Goal: Information Seeking & Learning: Learn about a topic

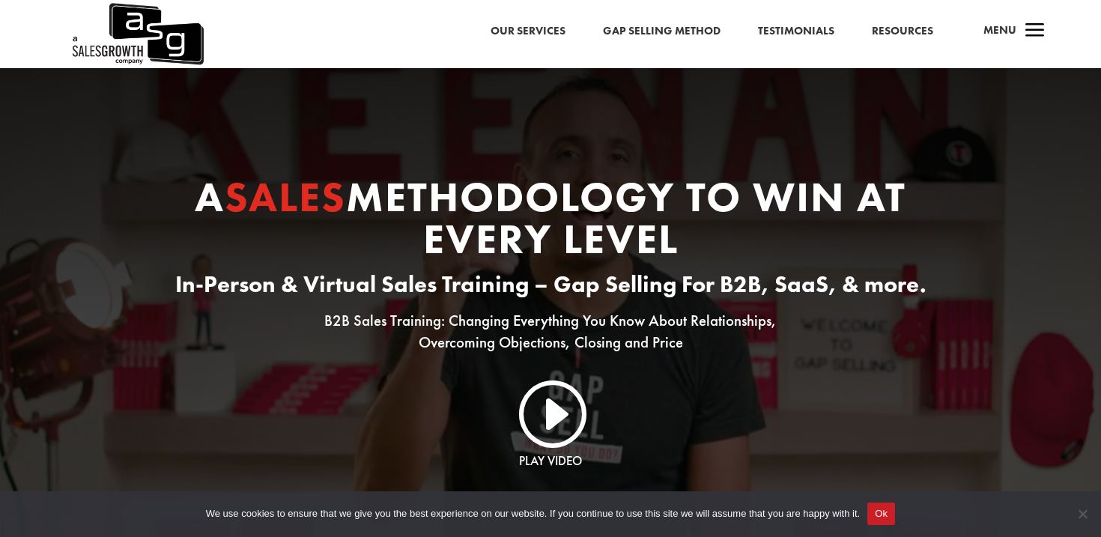
click at [565, 28] on link "Our Services" at bounding box center [528, 31] width 75 height 19
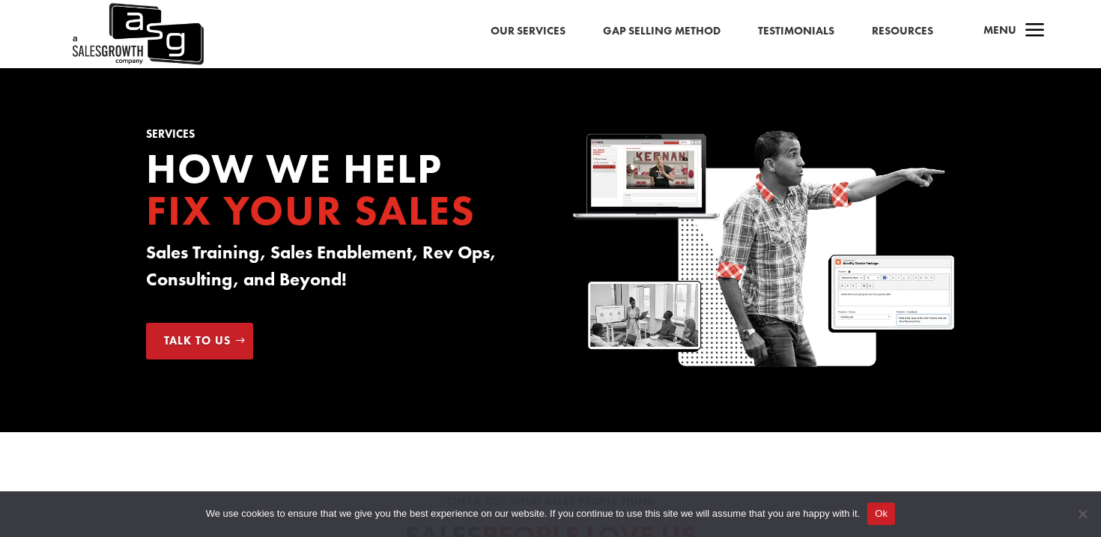
click at [1005, 32] on span "Menu" at bounding box center [999, 29] width 33 height 15
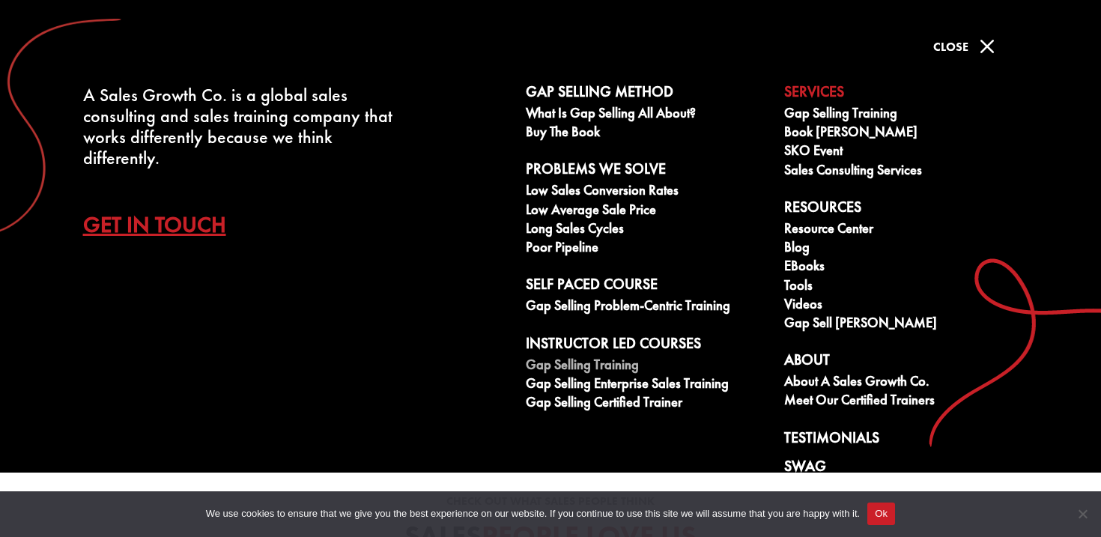
click at [565, 363] on link "Gap Selling Training" at bounding box center [647, 366] width 242 height 19
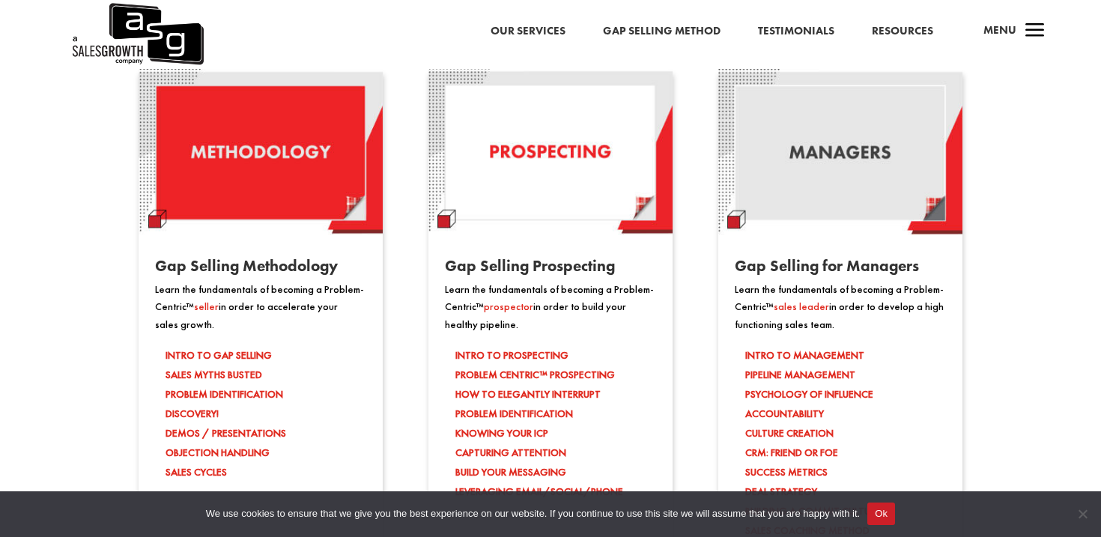
scroll to position [1263, 0]
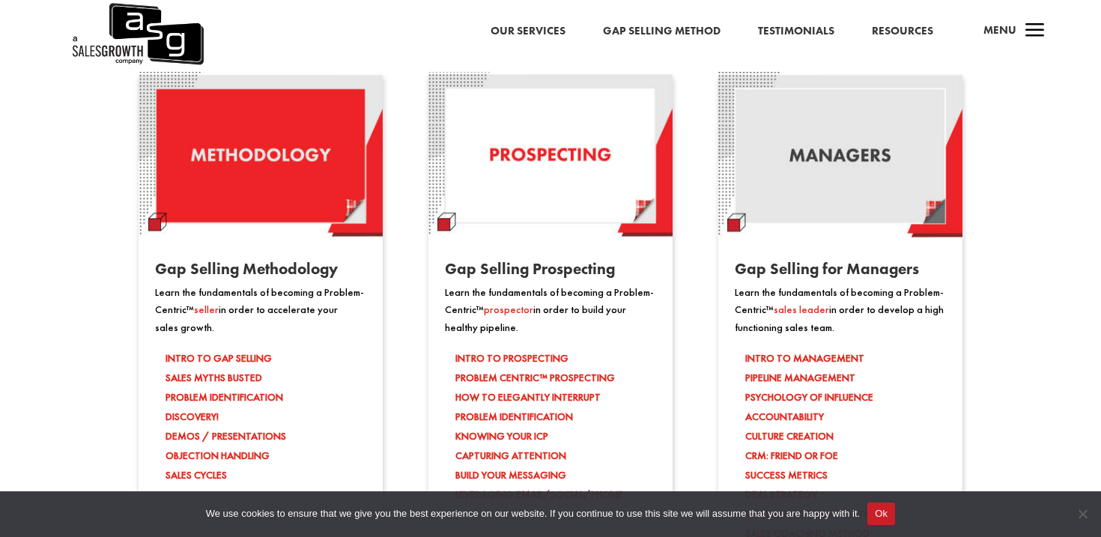
click at [547, 278] on h4 "Gap Selling Prospecting" at bounding box center [550, 272] width 244 height 23
